Goal: Task Accomplishment & Management: Manage account settings

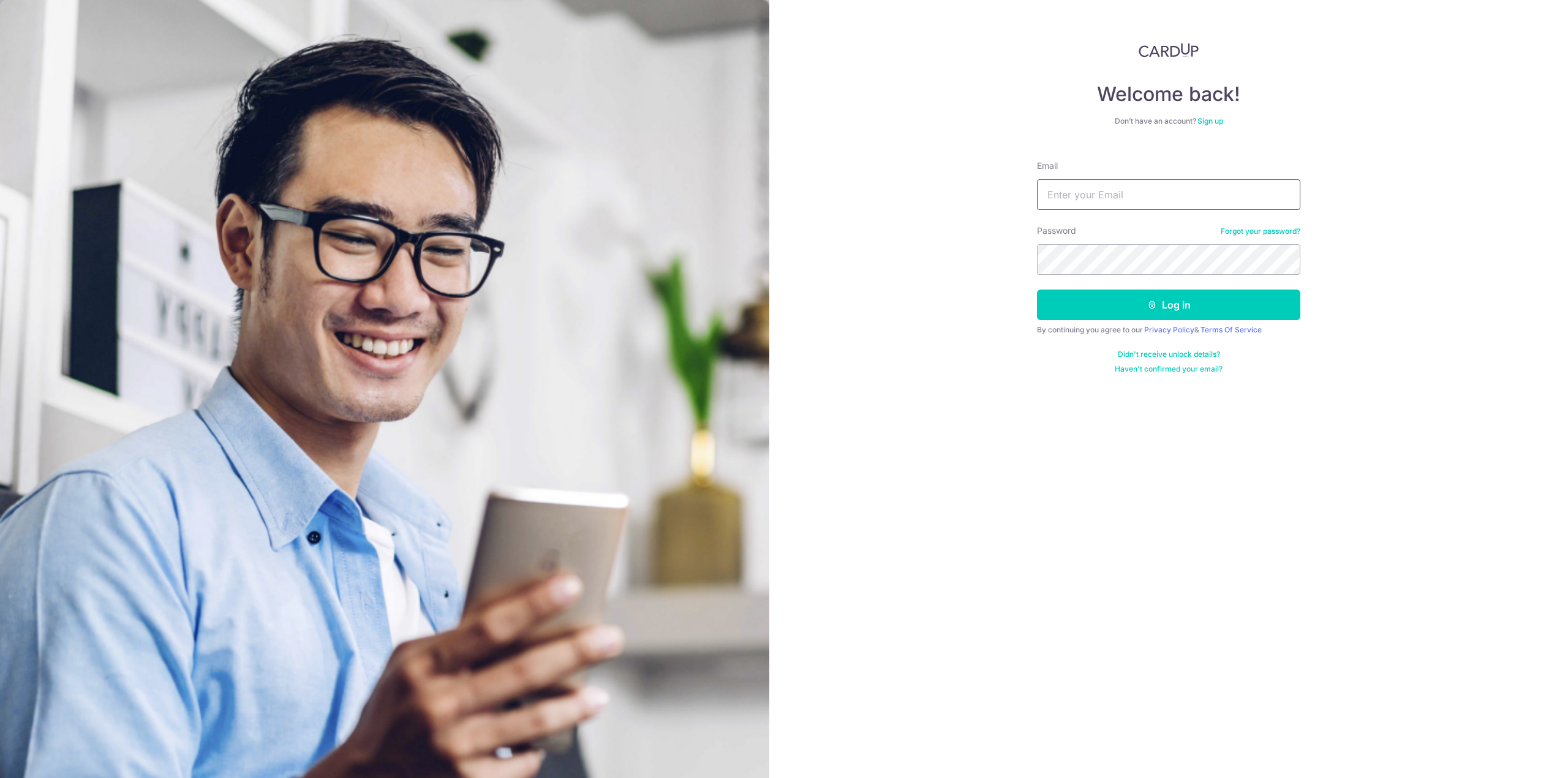
click at [1094, 195] on input "Email" at bounding box center [1168, 194] width 263 height 31
type input "[EMAIL_ADDRESS][DOMAIN_NAME]"
click at [1118, 315] on button "Log in" at bounding box center [1168, 305] width 263 height 31
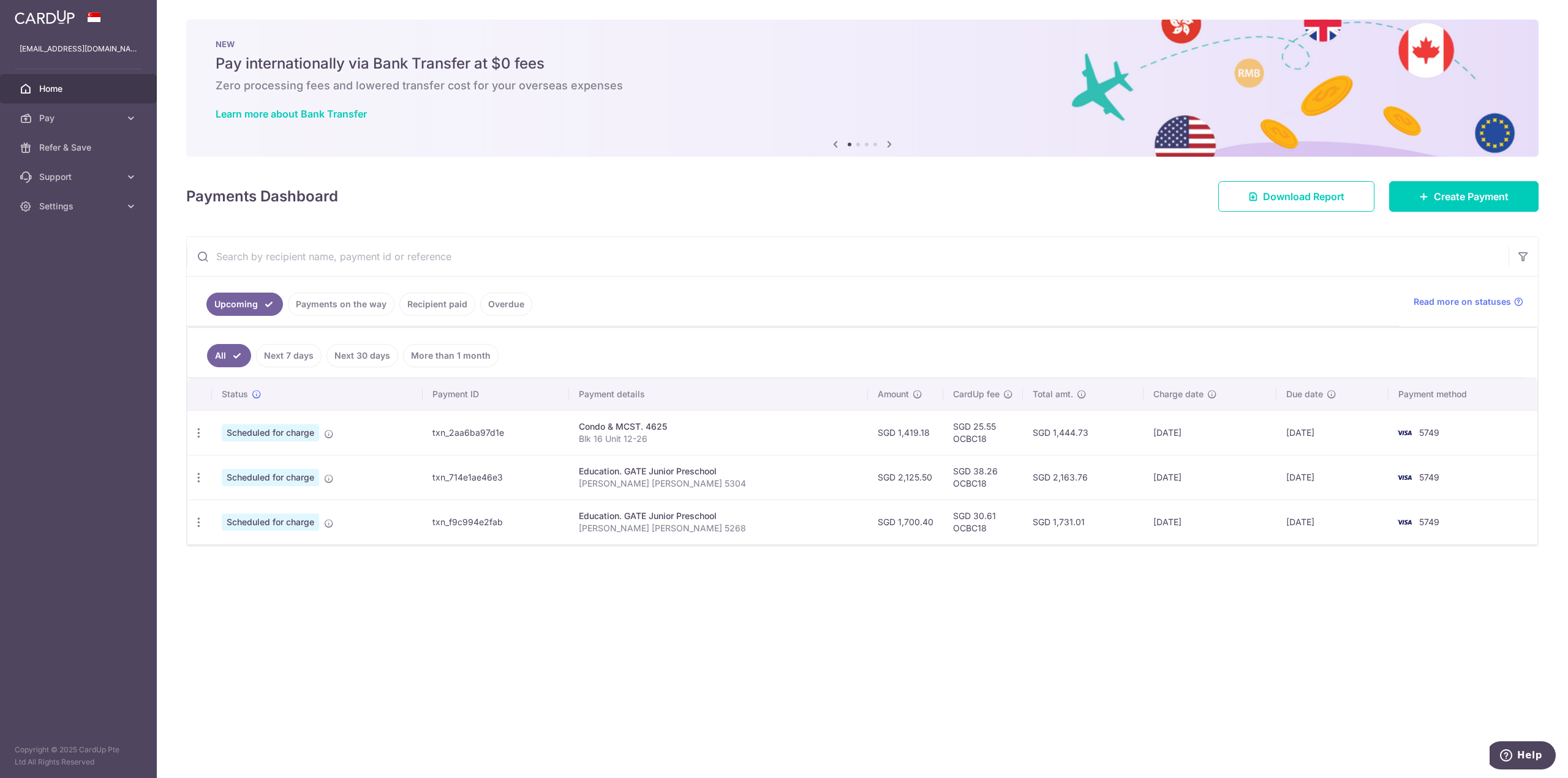
click at [345, 300] on link "Payments on the way" at bounding box center [341, 305] width 107 height 23
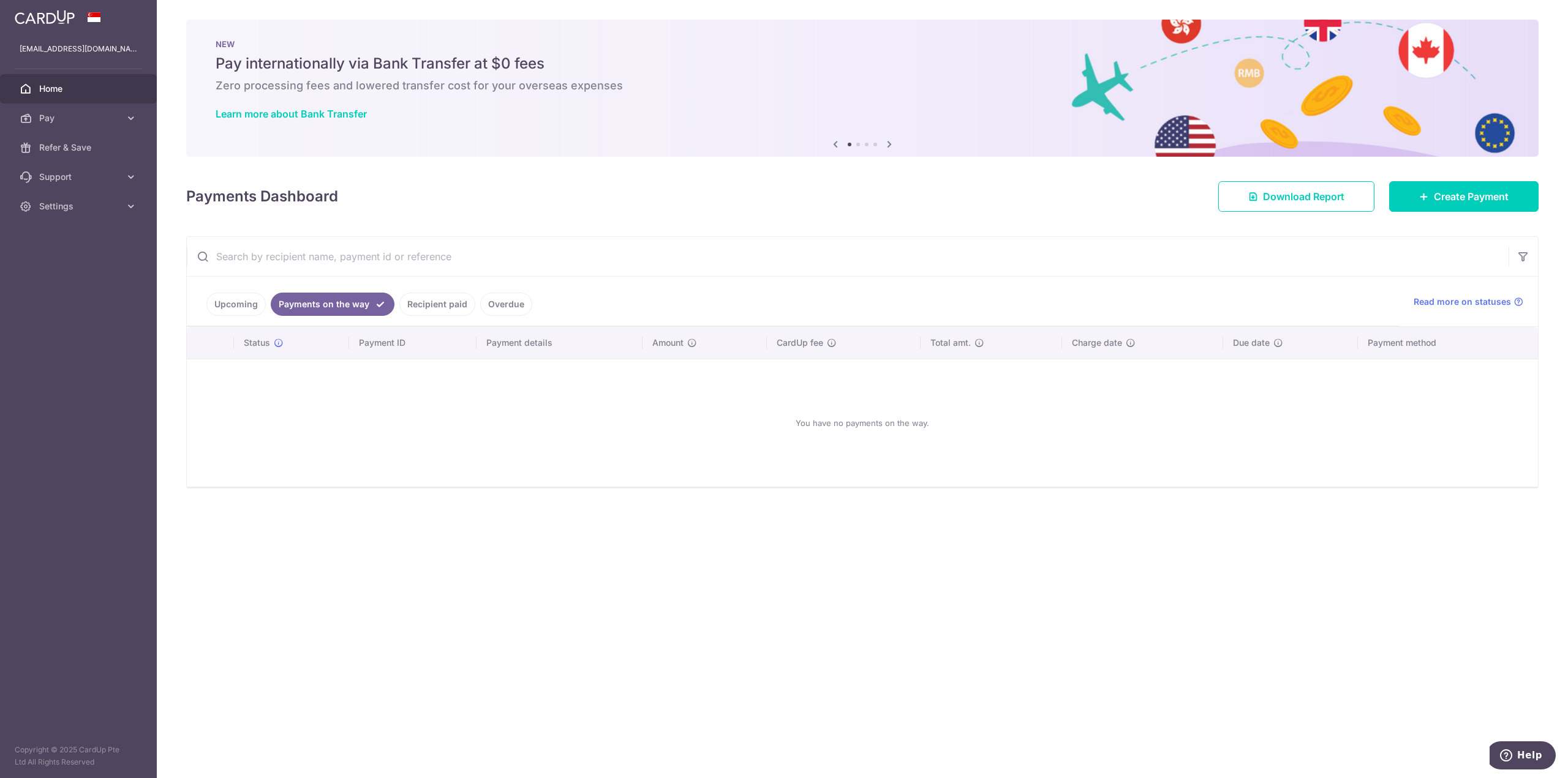
click at [417, 305] on link "Recipient paid" at bounding box center [437, 305] width 76 height 23
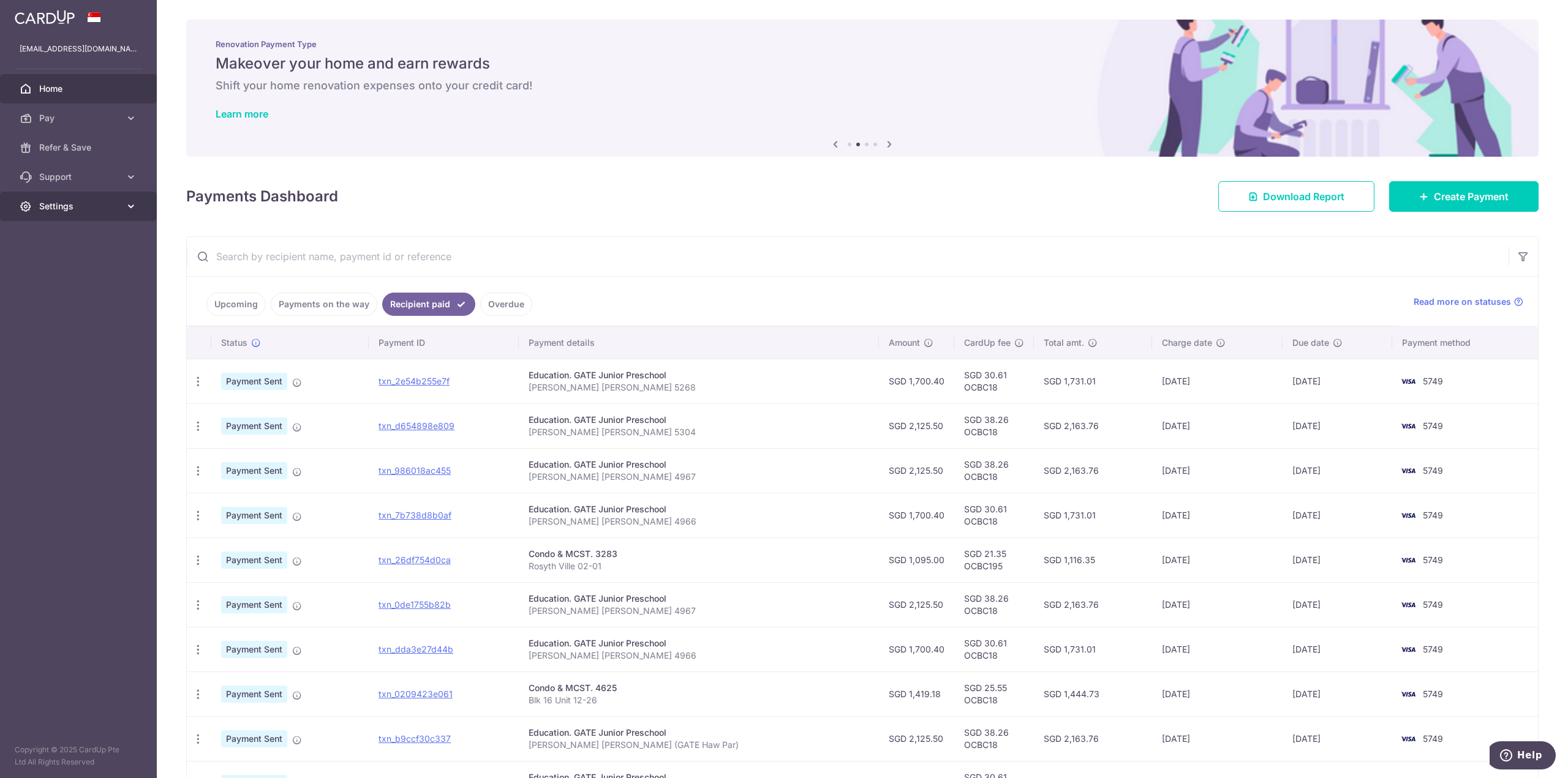
click at [132, 208] on icon at bounding box center [131, 206] width 12 height 12
click at [62, 265] on span "Logout" at bounding box center [79, 265] width 81 height 12
